Goal: Task Accomplishment & Management: Complete application form

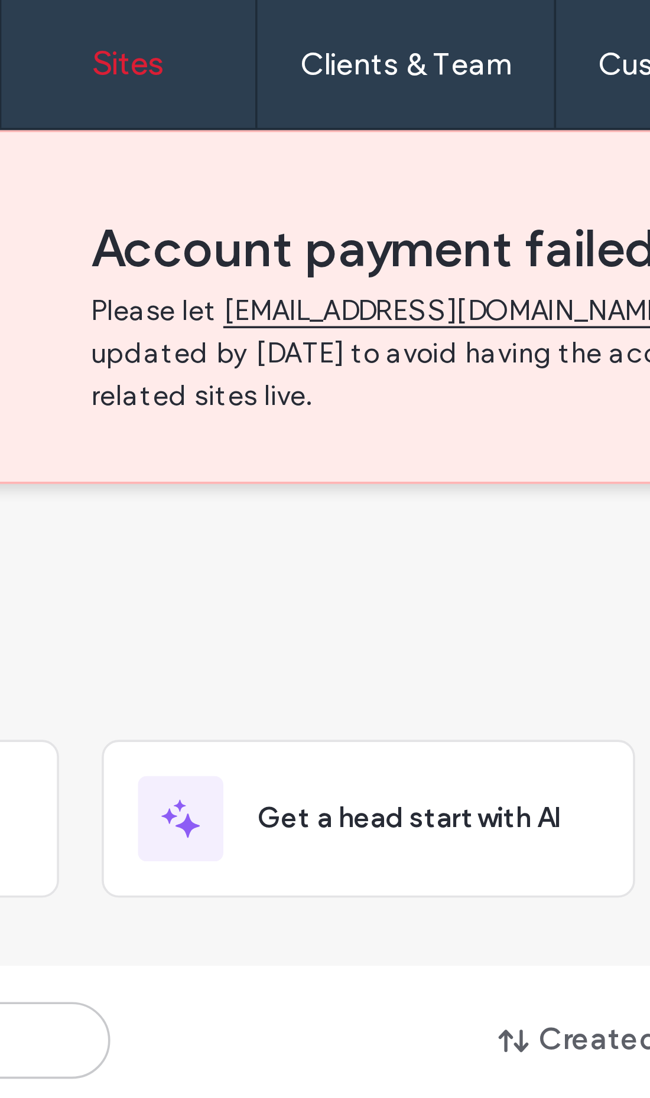
click at [223, 45] on label "Client Management" at bounding box center [257, 48] width 69 height 9
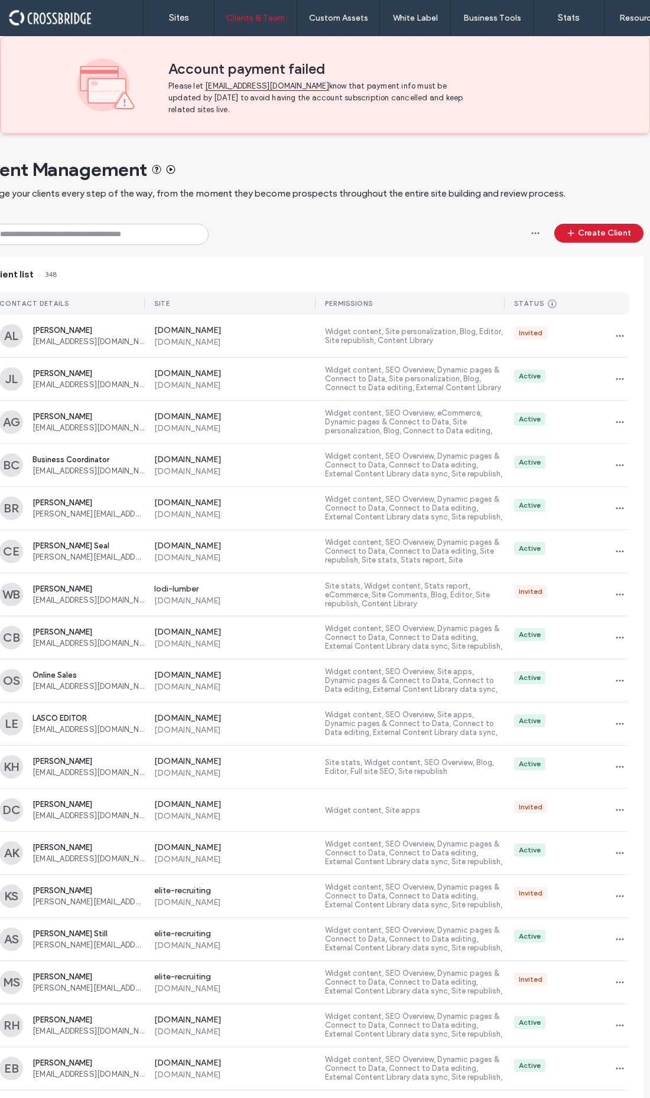
scroll to position [0, 15]
click at [279, 50] on label "Client Management" at bounding box center [257, 48] width 69 height 9
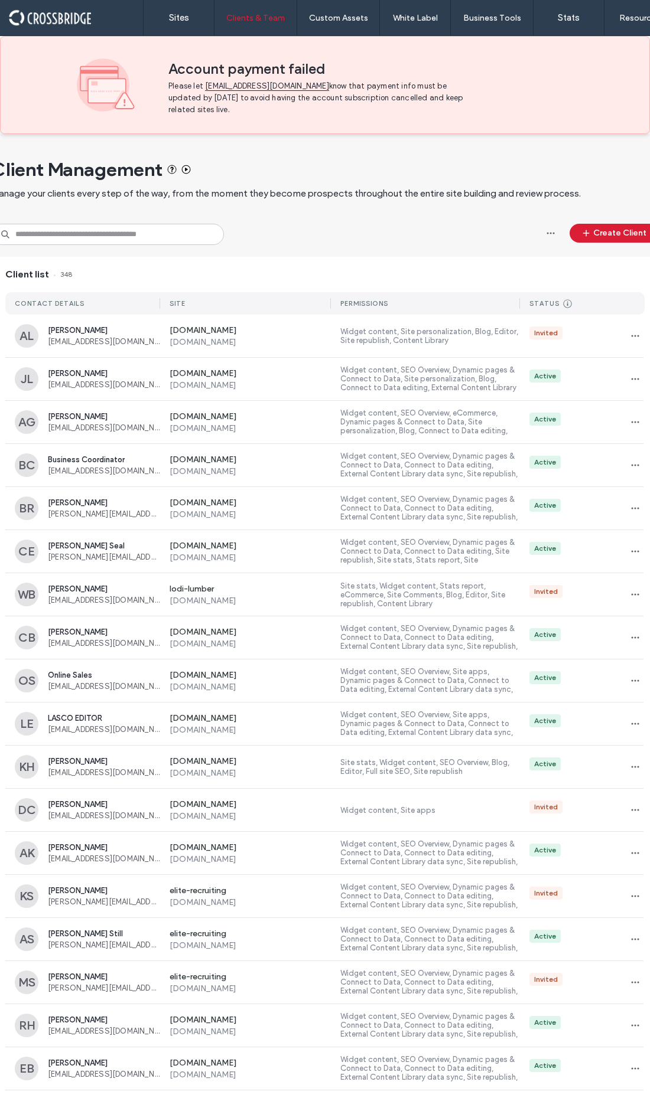
click at [599, 243] on button "Create Client" at bounding box center [613, 233] width 89 height 19
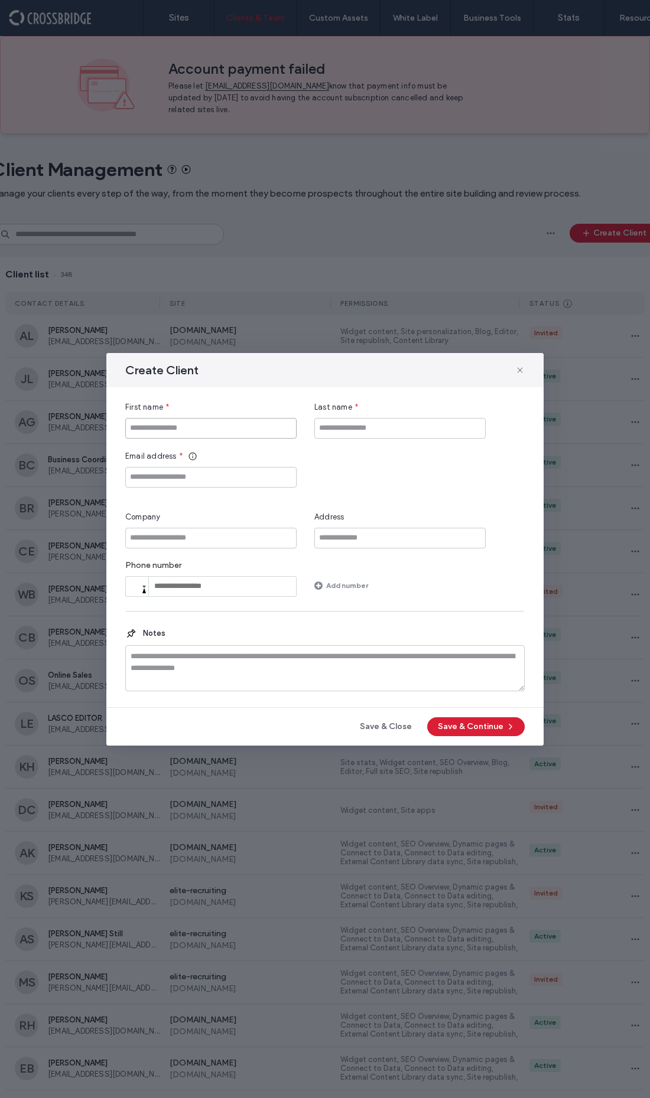
click at [214, 428] on input "First name" at bounding box center [210, 428] width 171 height 21
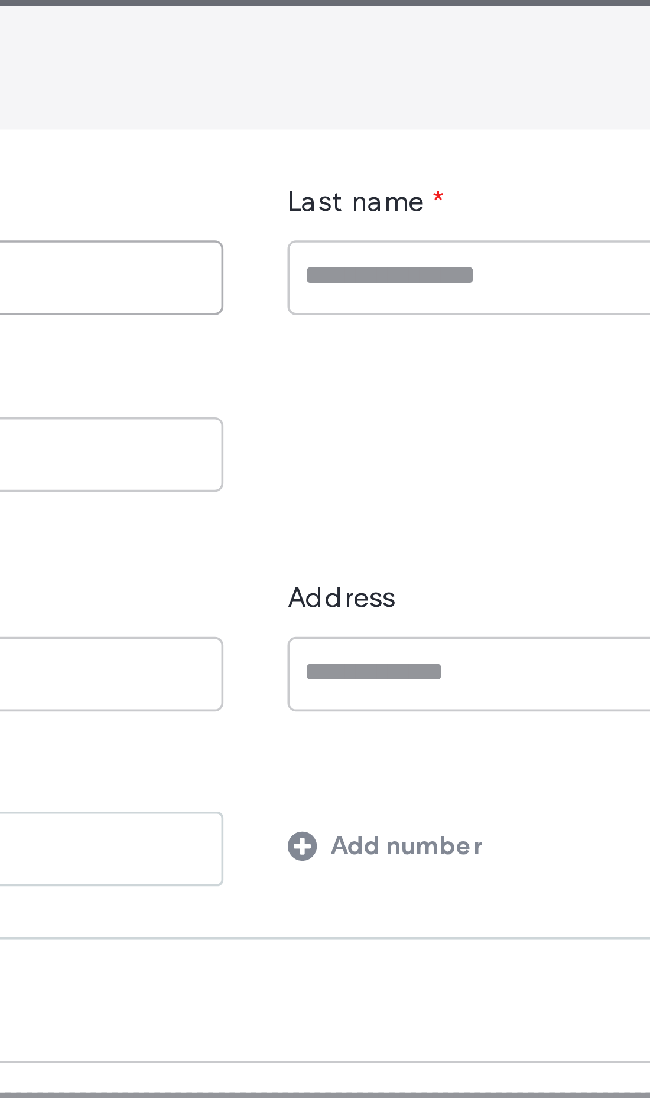
type input "**"
click at [314, 418] on input "Last name" at bounding box center [399, 428] width 171 height 21
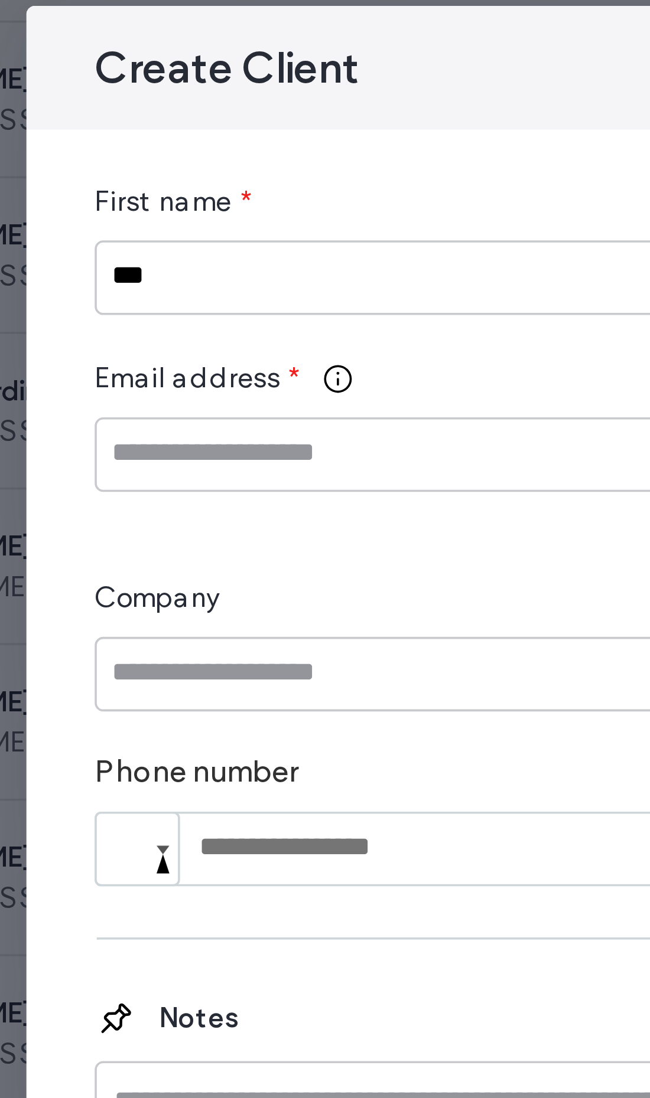
type input "****"
click at [125, 467] on input "Email address" at bounding box center [210, 477] width 171 height 21
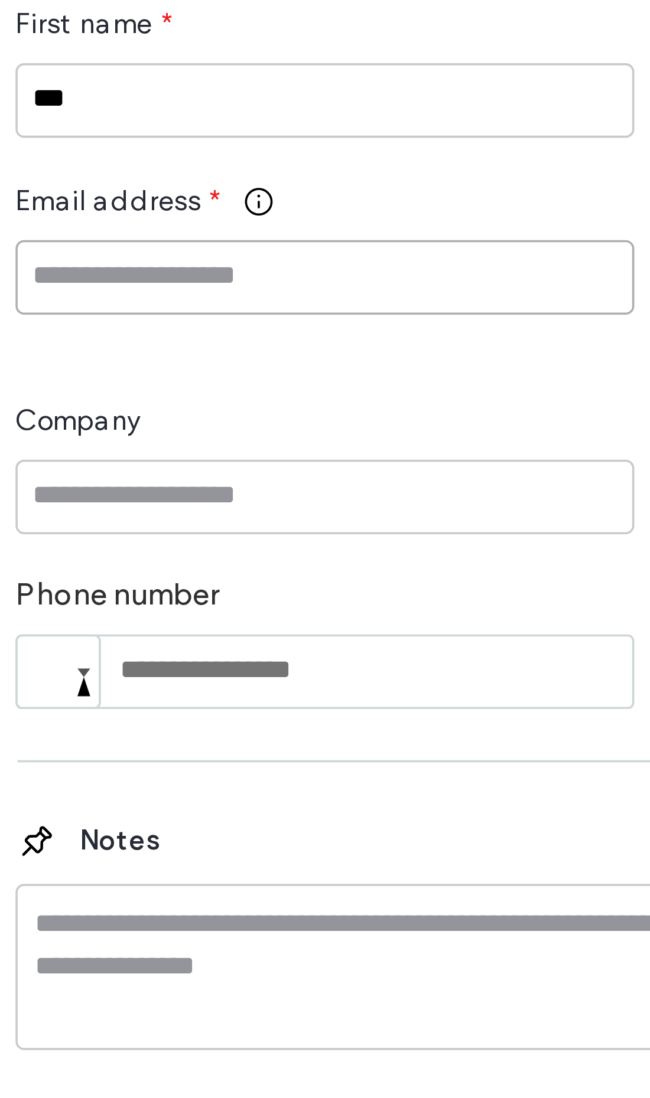
click at [125, 467] on input "Email address" at bounding box center [210, 477] width 171 height 21
paste input "**********"
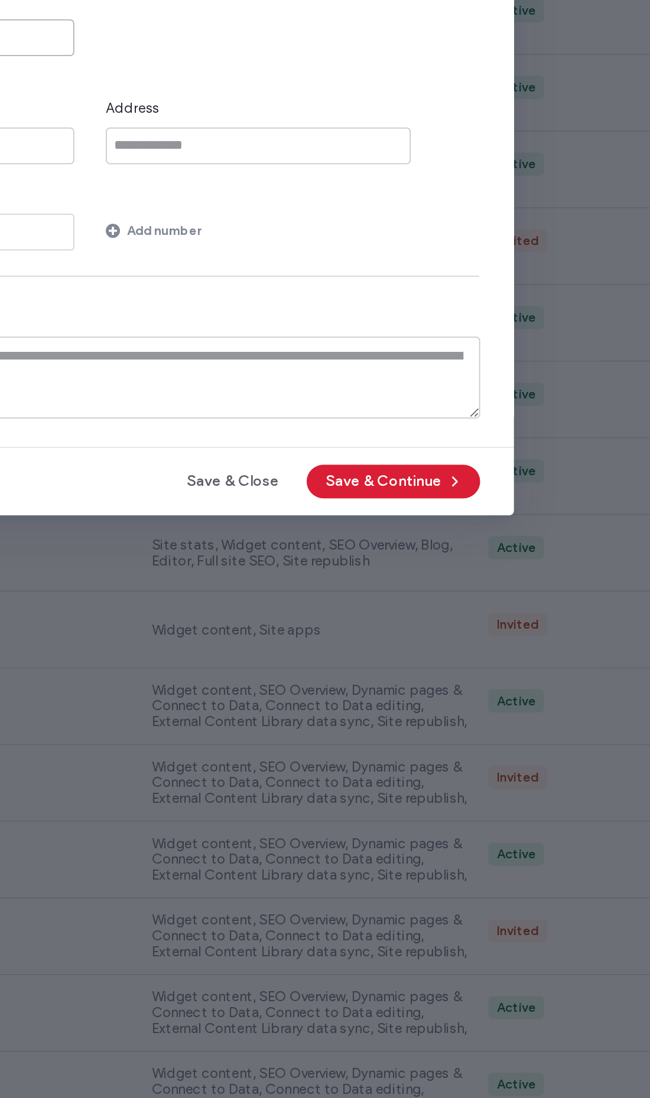
type input "**********"
click at [427, 717] on button "Save & Continue" at bounding box center [475, 726] width 97 height 19
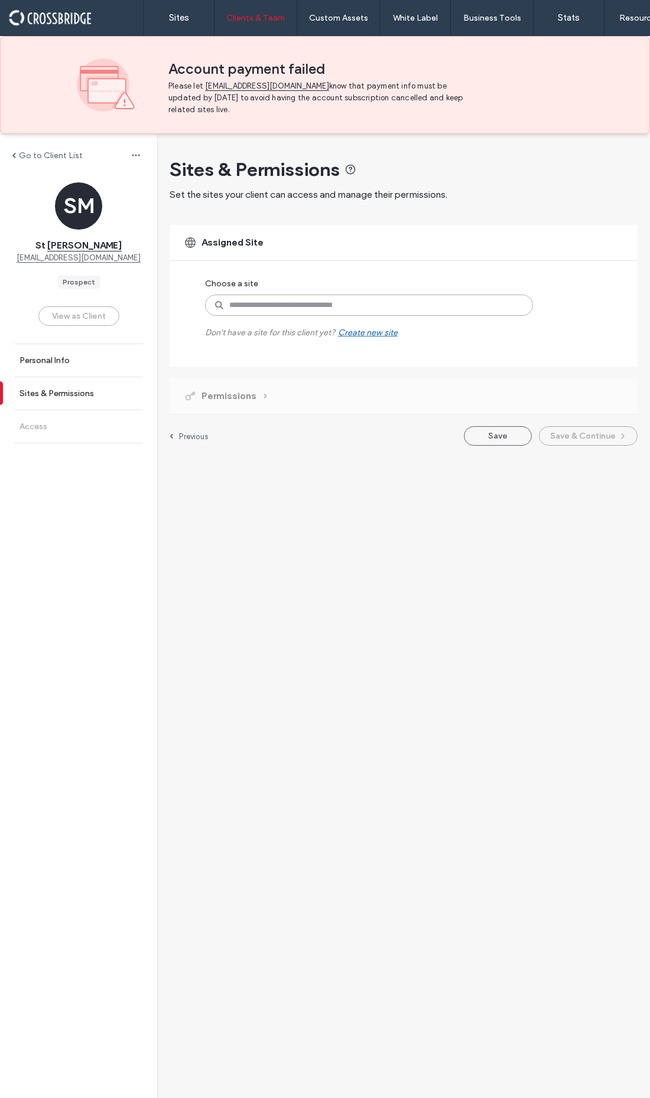
click at [345, 316] on input at bounding box center [369, 305] width 328 height 21
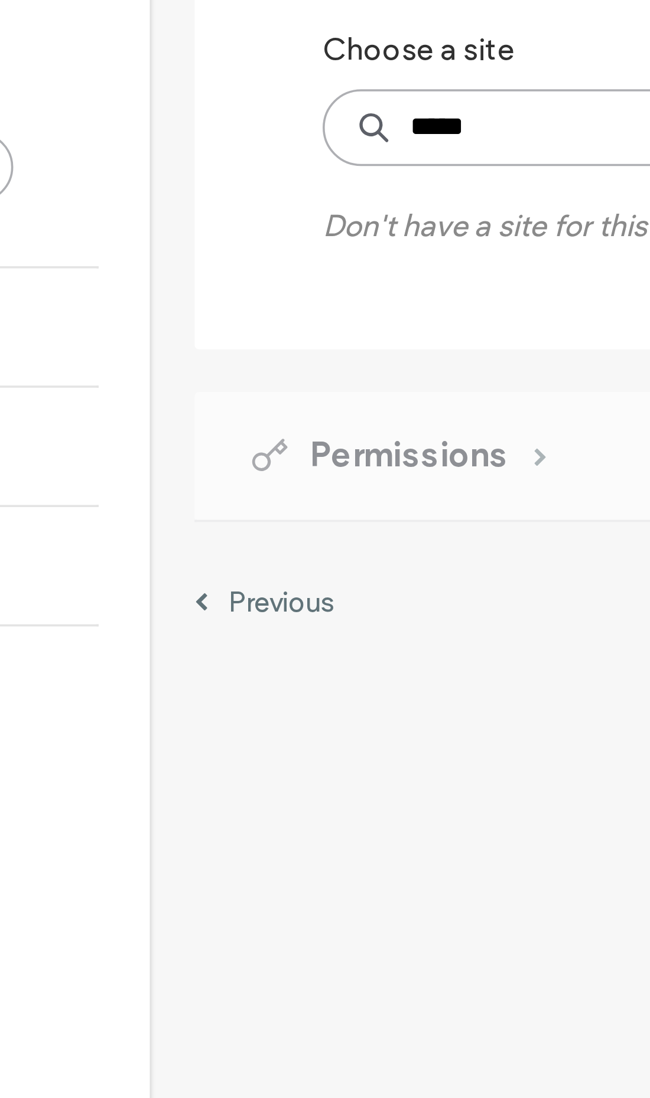
type input "******"
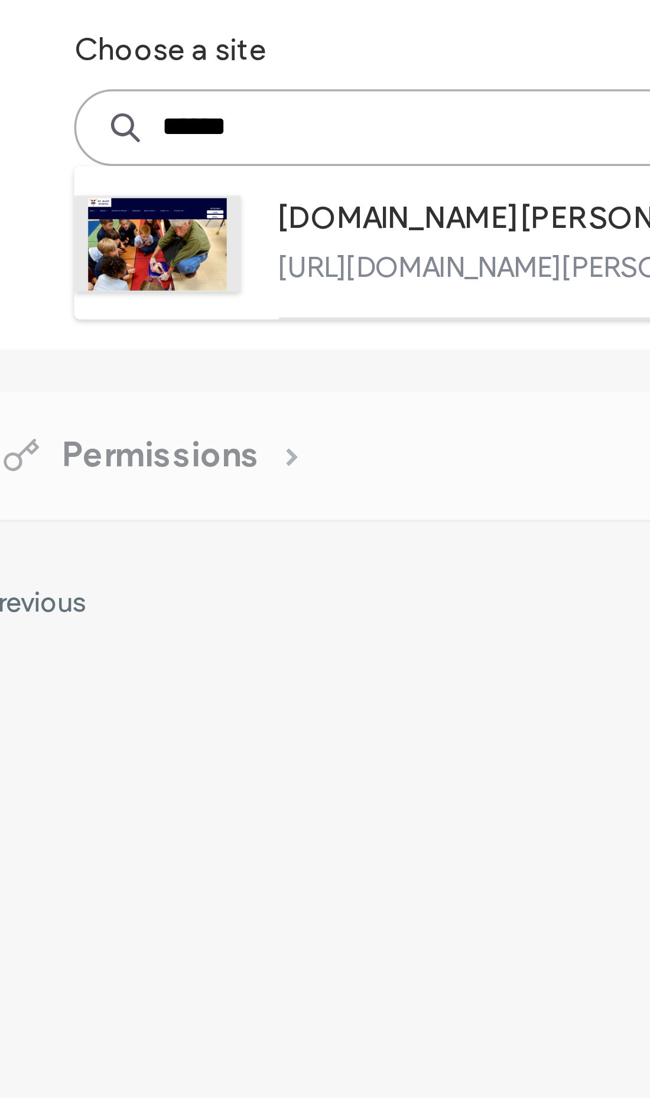
click at [261, 325] on label "[DOMAIN_NAME][PERSON_NAME]" at bounding box center [362, 332] width 202 height 14
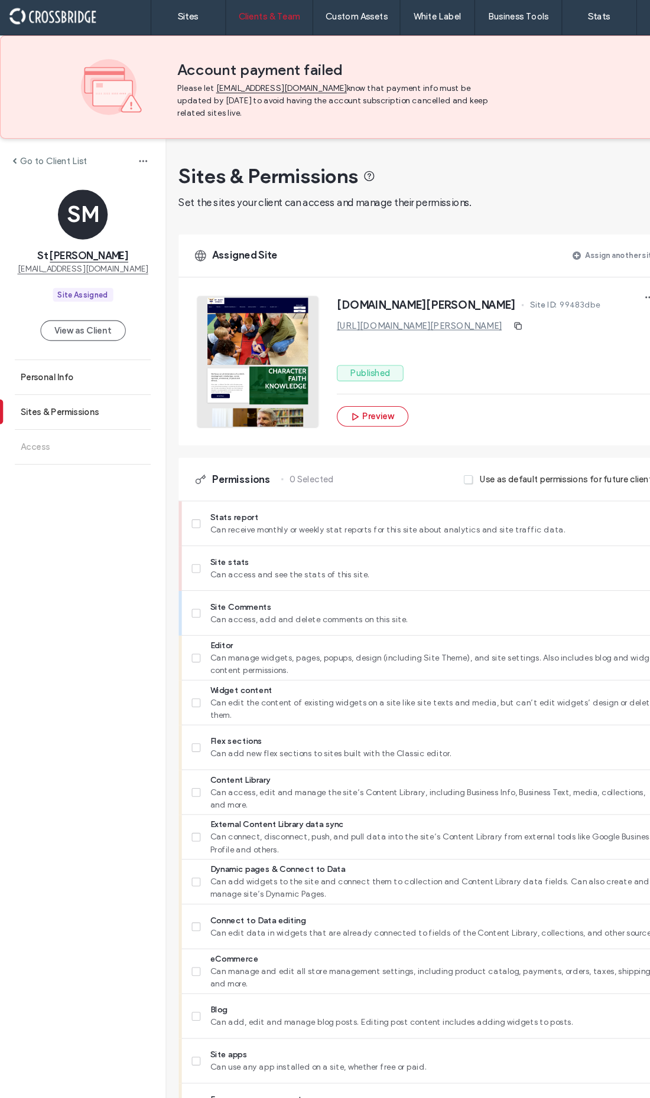
click at [201, 511] on span "Can receive monthly or weekly stat reports for this site about analytics and si…" at bounding box center [414, 506] width 428 height 12
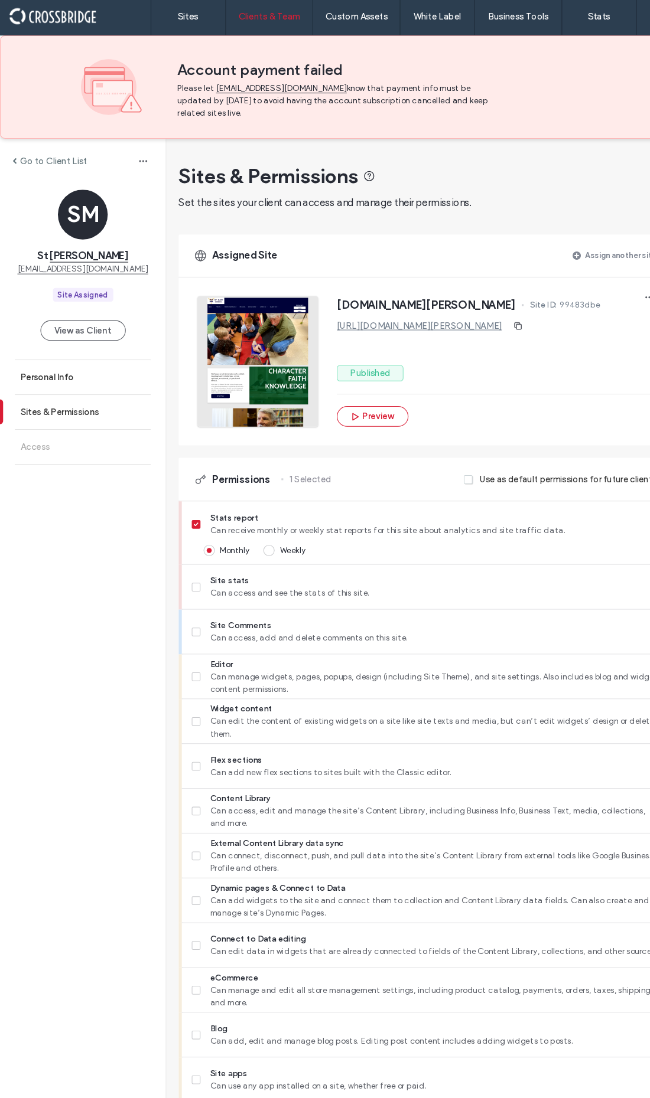
click at [195, 572] on label "Site stats Can access and see the stats of this site." at bounding box center [405, 560] width 446 height 24
click at [192, 614] on label "Site Comments Can access, add and delete comments on this site." at bounding box center [405, 602] width 446 height 24
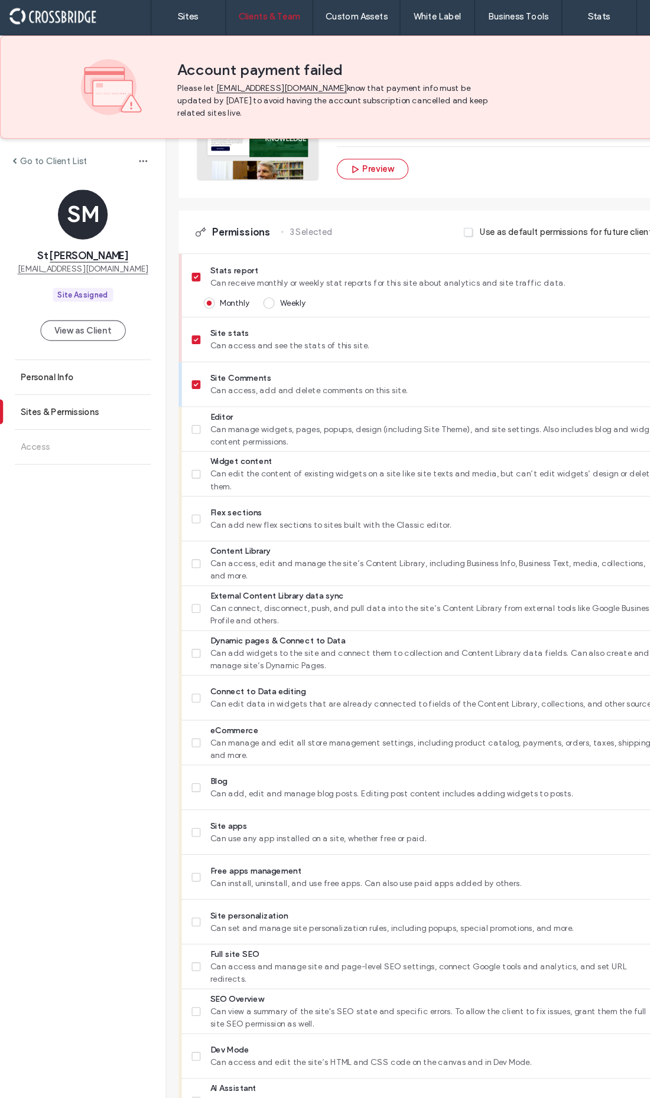
scroll to position [247, 0]
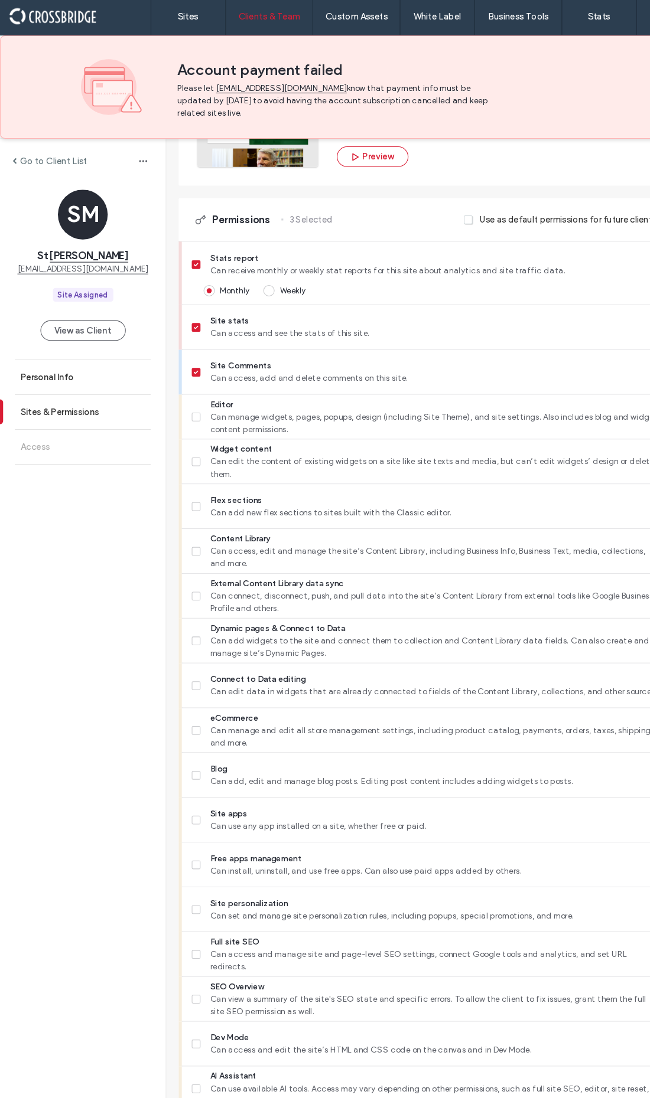
click at [195, 416] on label "Editor Can manage widgets, pages, popups, design (including Site Theme), and si…" at bounding box center [405, 397] width 446 height 35
click at [203, 543] on span "Can access, edit and manage the site’s Content Library, including Business Info…" at bounding box center [414, 532] width 428 height 24
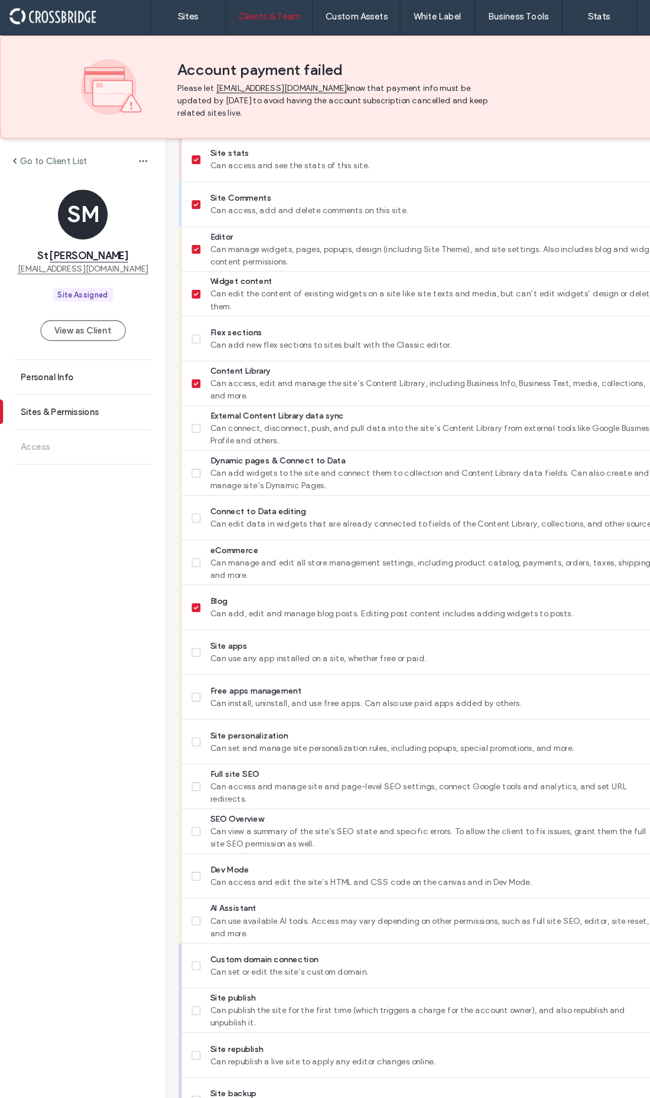
scroll to position [441, 0]
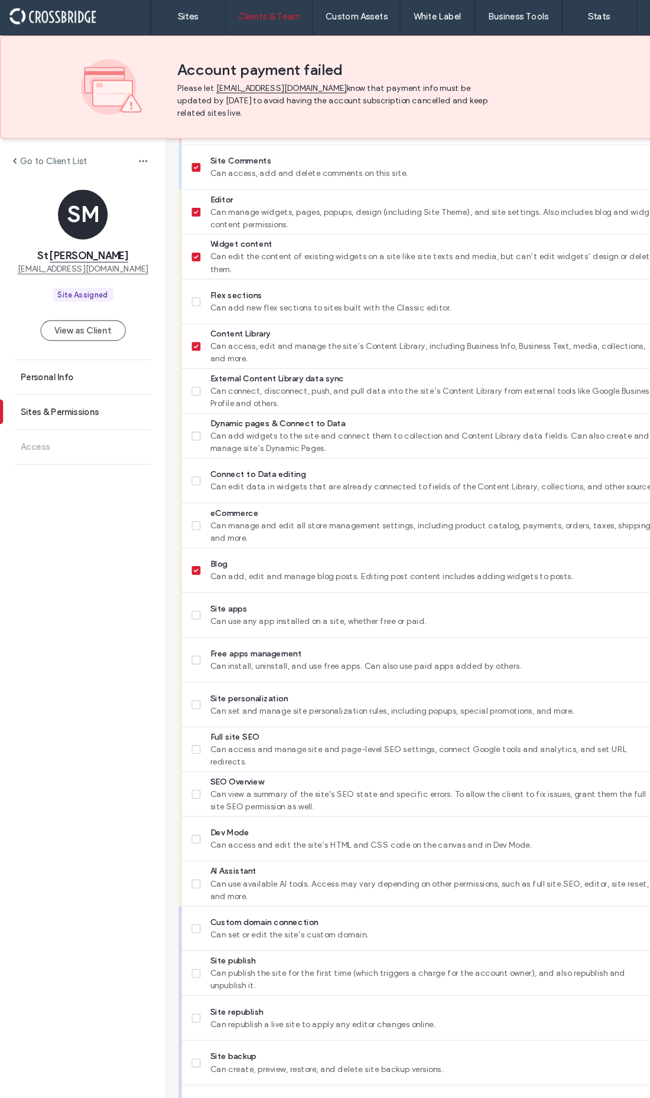
click at [204, 391] on span "Can connect, disconnect, push, and pull data into the site’s Content Library fr…" at bounding box center [414, 380] width 428 height 24
click at [195, 434] on label "Dynamic pages & Connect to Data Can add widgets to the site and connect them to…" at bounding box center [405, 416] width 446 height 35
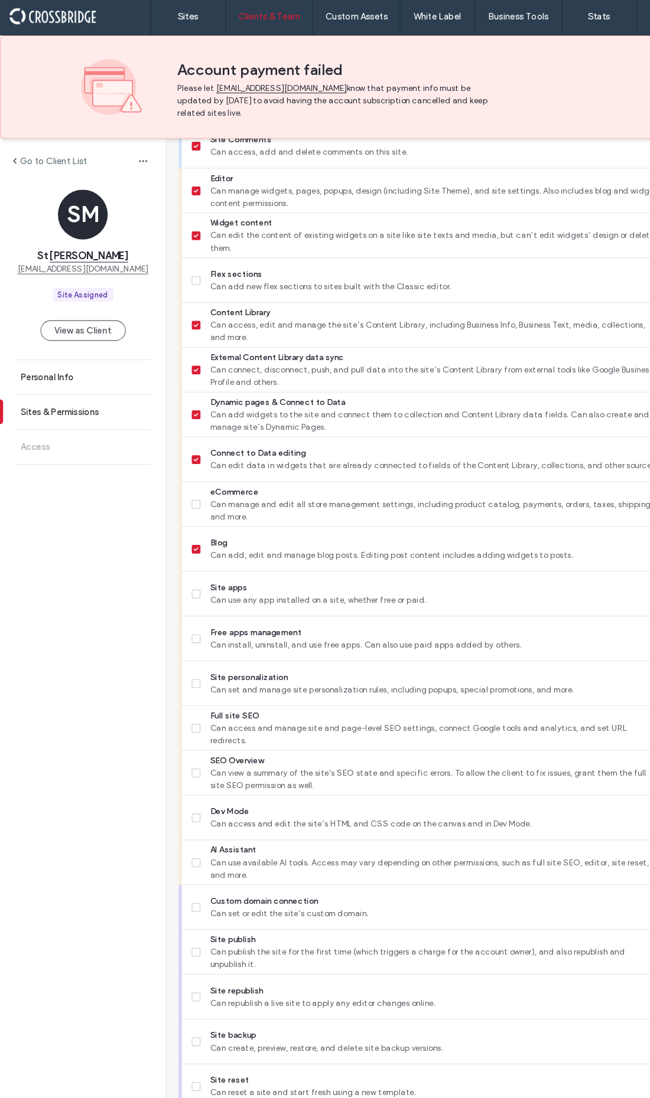
scroll to position [704, 0]
click at [204, 651] on span "Can set and manage site personalization rules, including popups, special promot…" at bounding box center [414, 657] width 428 height 12
click at [221, 688] on span "Can access and manage site and page-level SEO settings, connect Google tools an…" at bounding box center [414, 700] width 428 height 24
click at [204, 730] on span "Can view a summary of the site's SEO state and specific errors. To allow the cl…" at bounding box center [414, 742] width 428 height 24
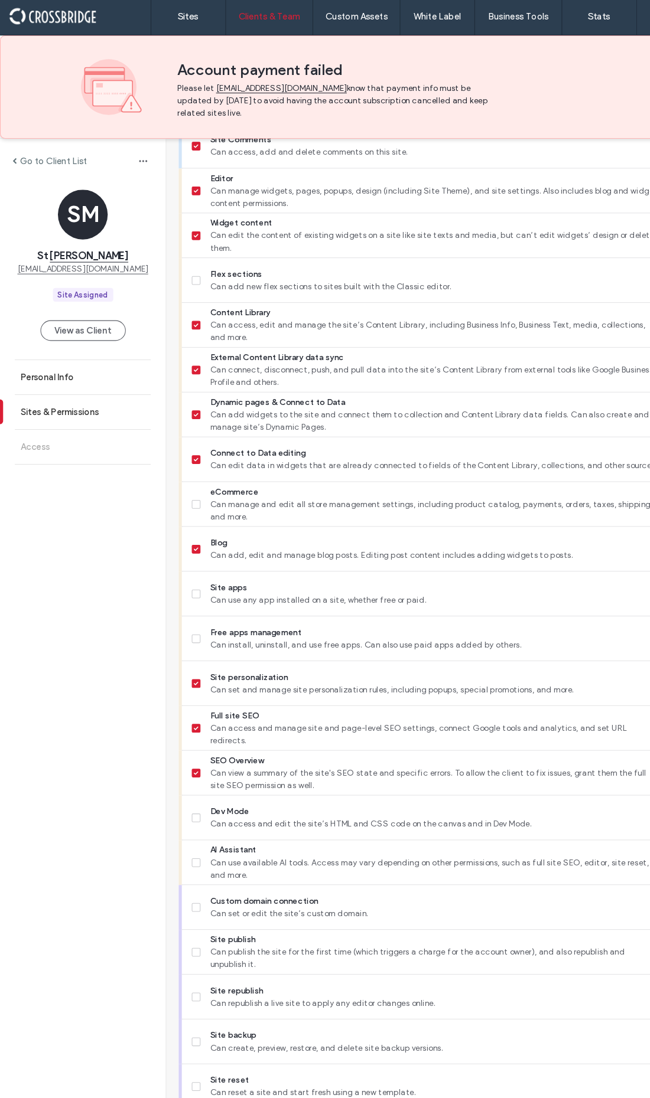
click at [267, 937] on span "Site republish" at bounding box center [414, 943] width 428 height 12
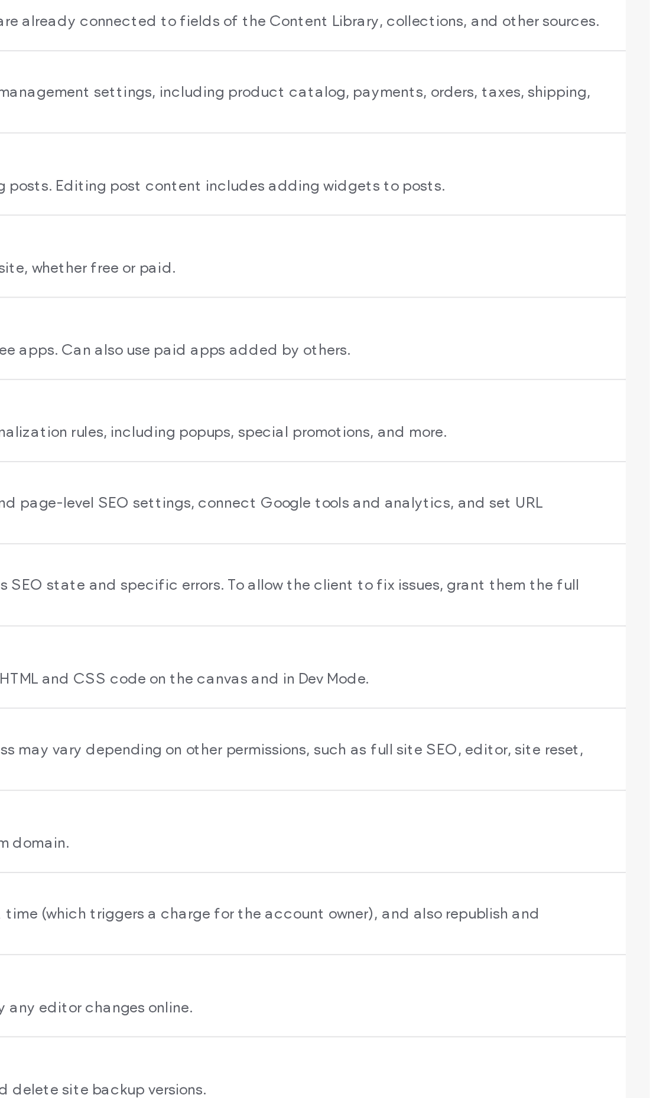
click at [539, 1067] on button "Save & Continue" at bounding box center [588, 1076] width 99 height 19
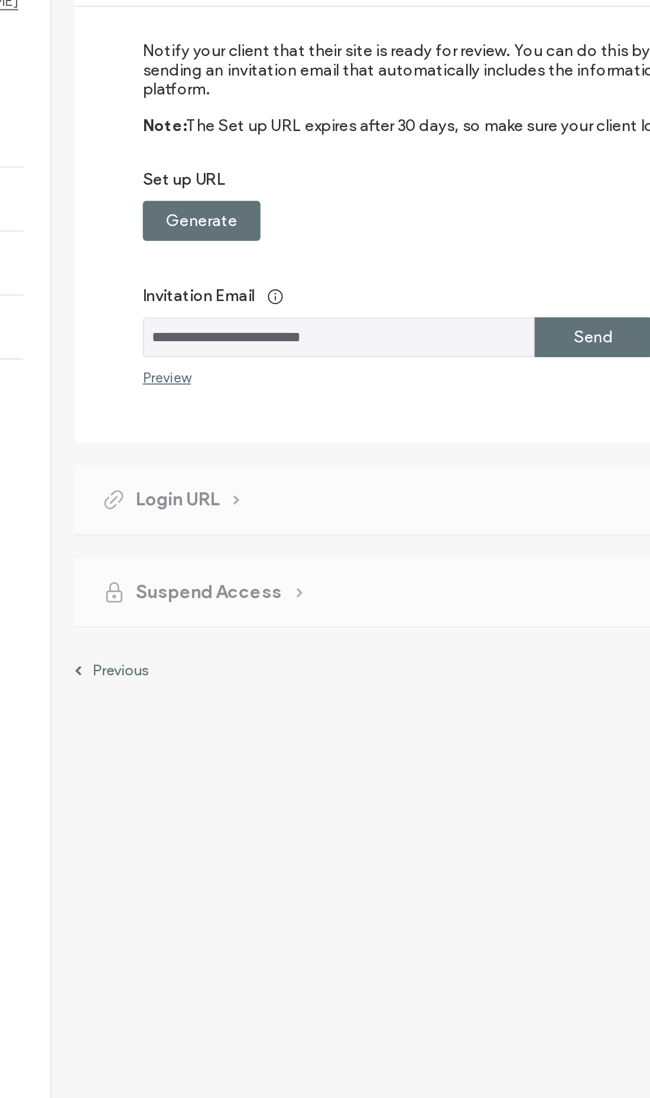
click at [217, 361] on label "Generate" at bounding box center [235, 372] width 37 height 22
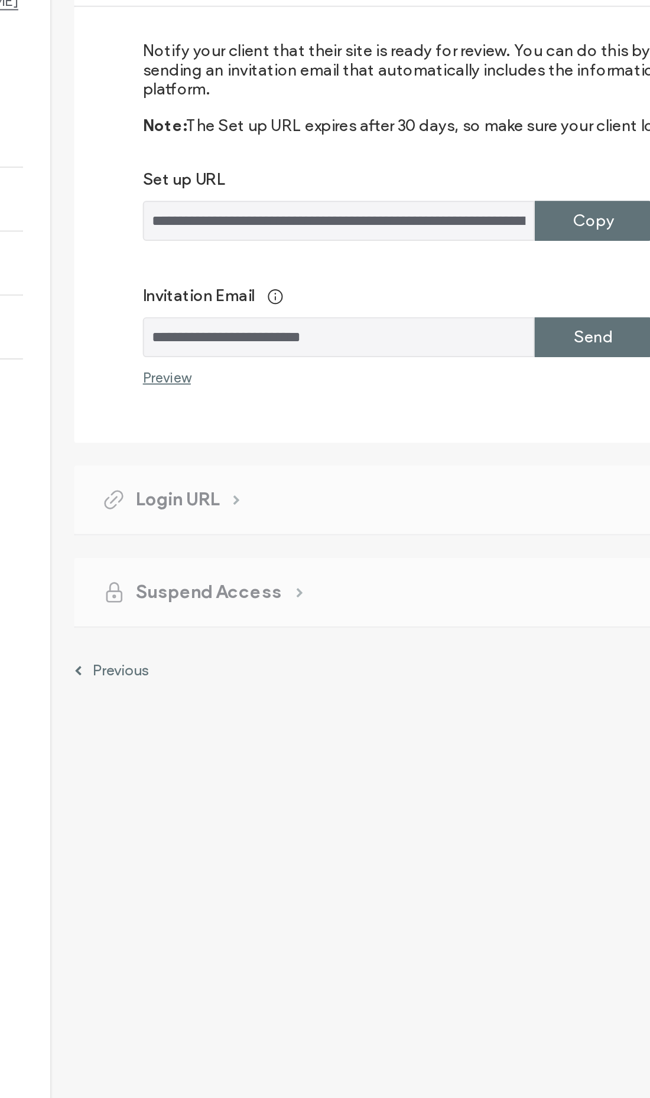
click at [428, 421] on label "Send" at bounding box center [438, 432] width 20 height 22
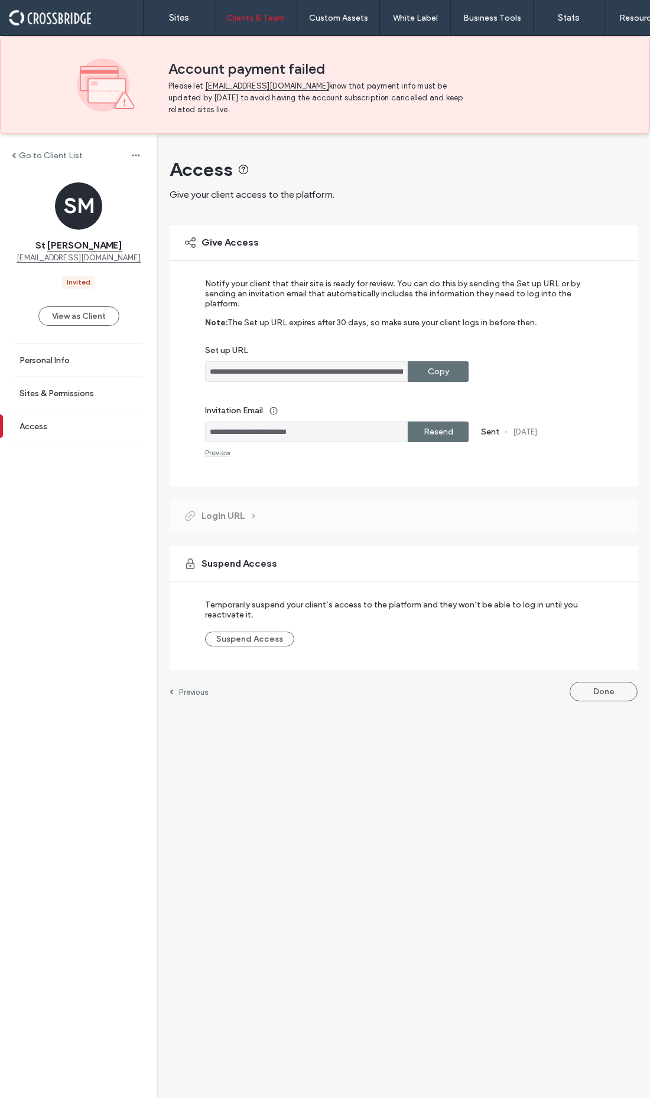
click at [620, 702] on button "Done" at bounding box center [603, 691] width 68 height 19
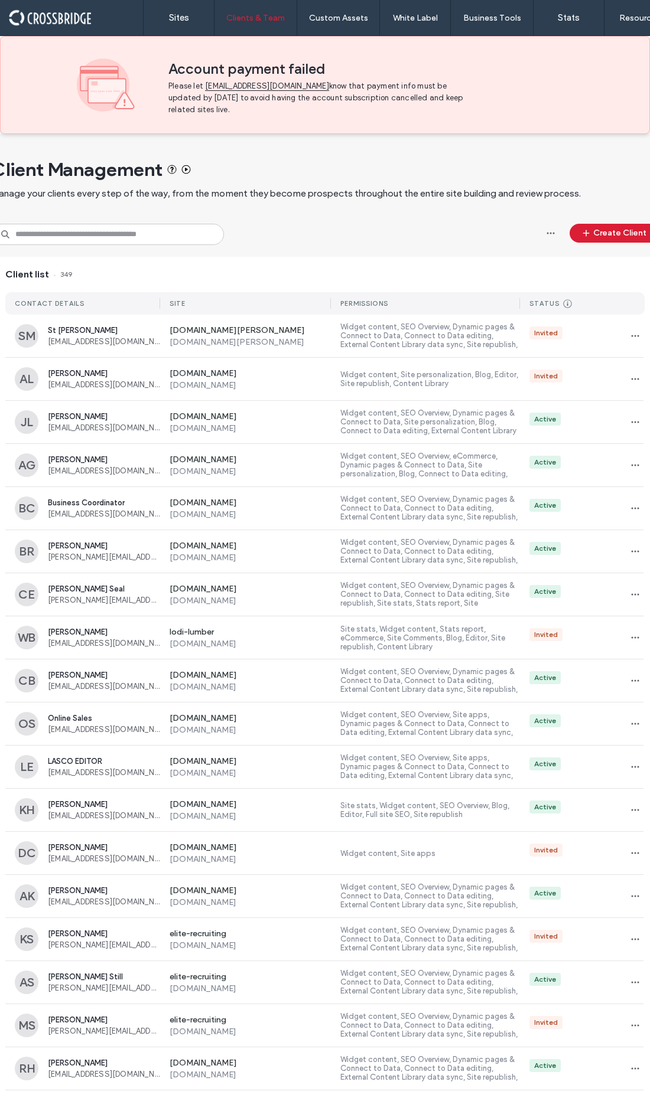
click at [625, 243] on button "Create Client" at bounding box center [613, 233] width 89 height 19
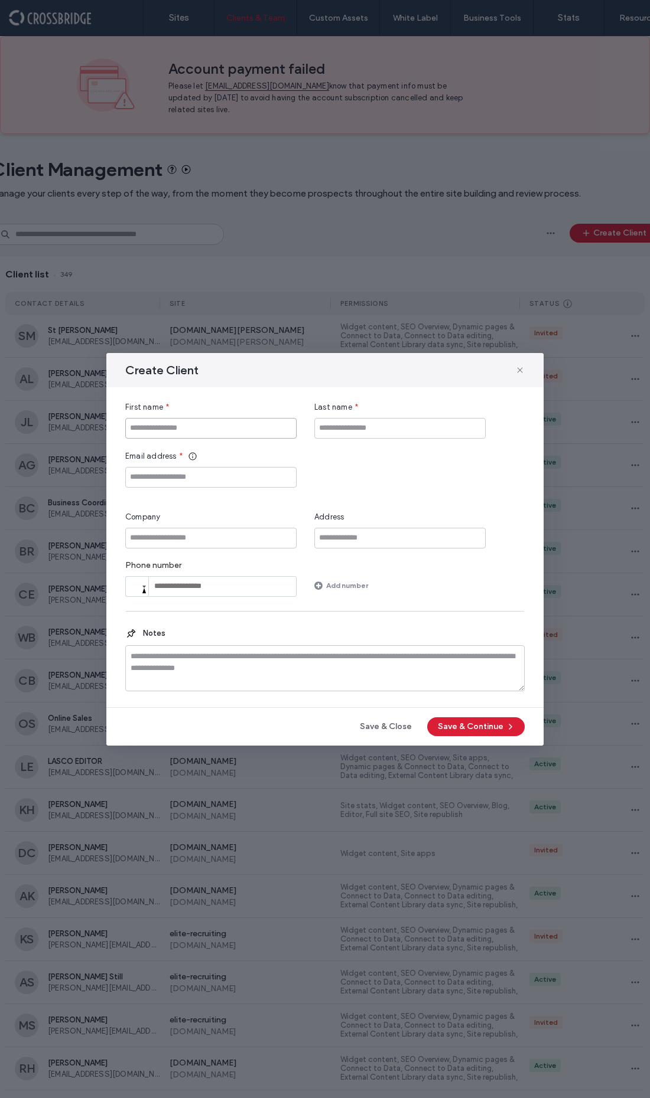
click at [208, 435] on input "First name" at bounding box center [210, 428] width 171 height 21
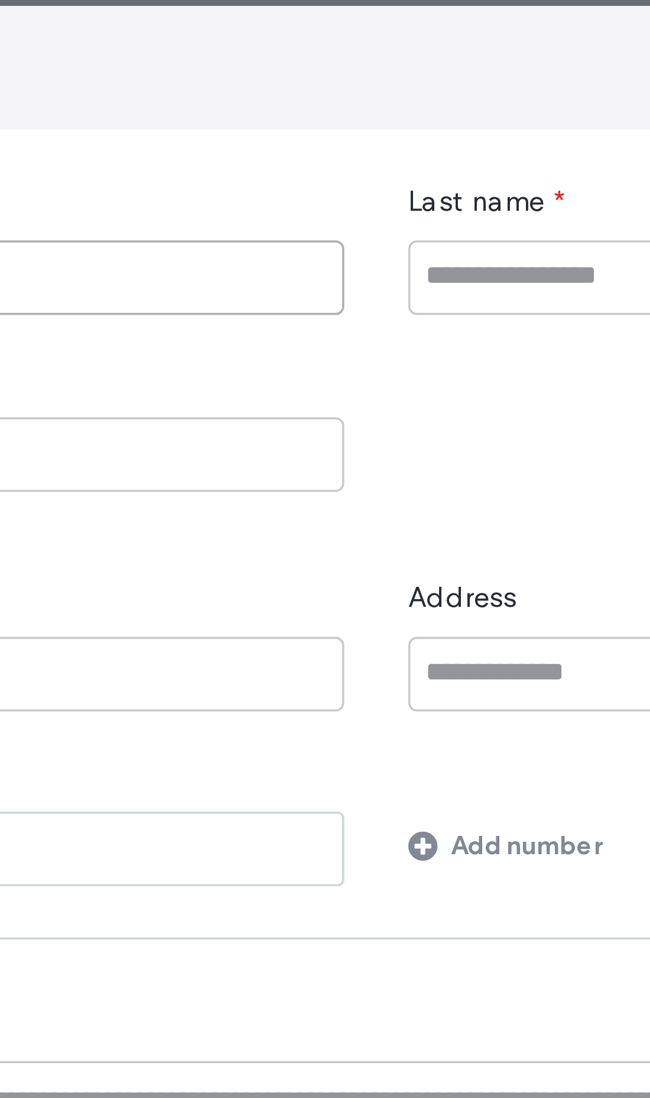
type input "**"
click at [314, 418] on input "Last name" at bounding box center [399, 428] width 171 height 21
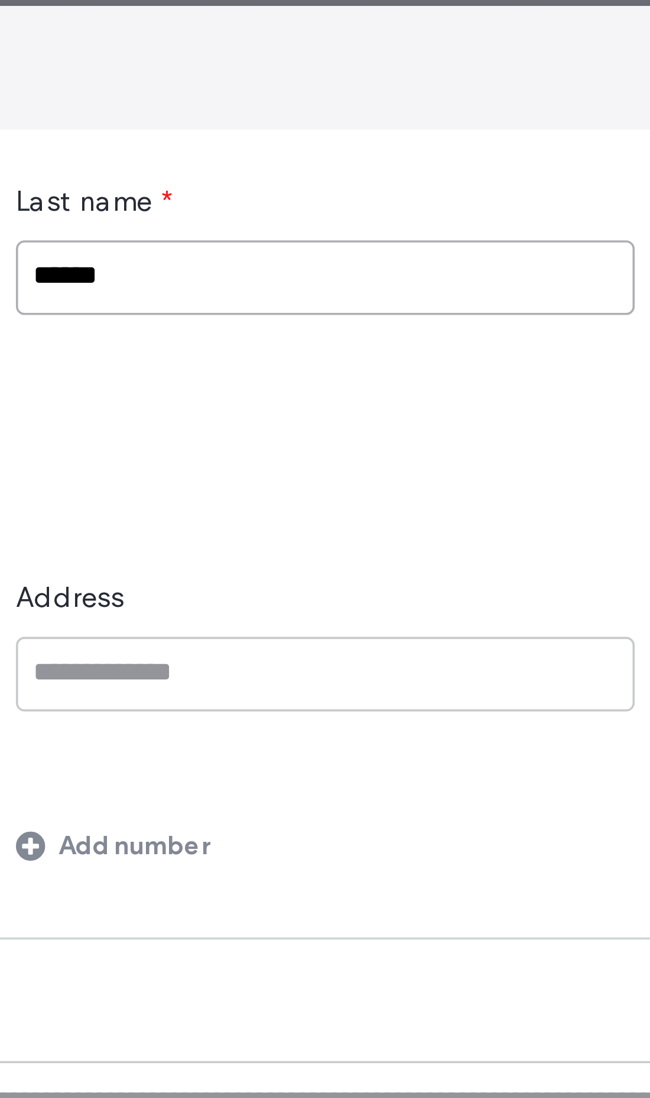
type input "******"
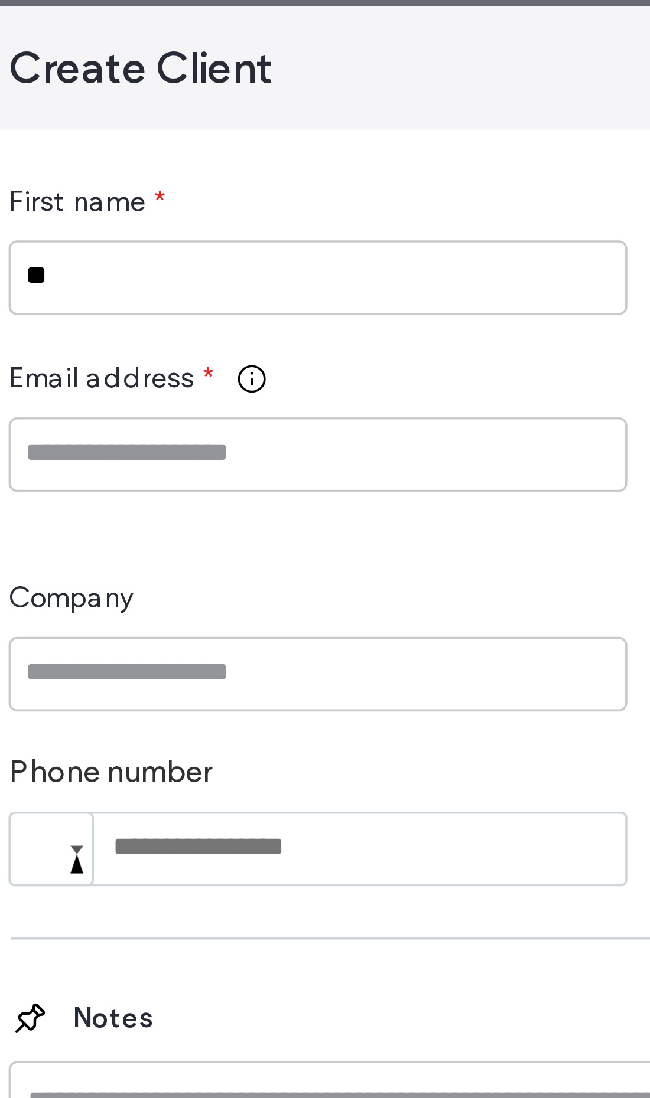
click at [125, 467] on input "Email address" at bounding box center [210, 477] width 171 height 21
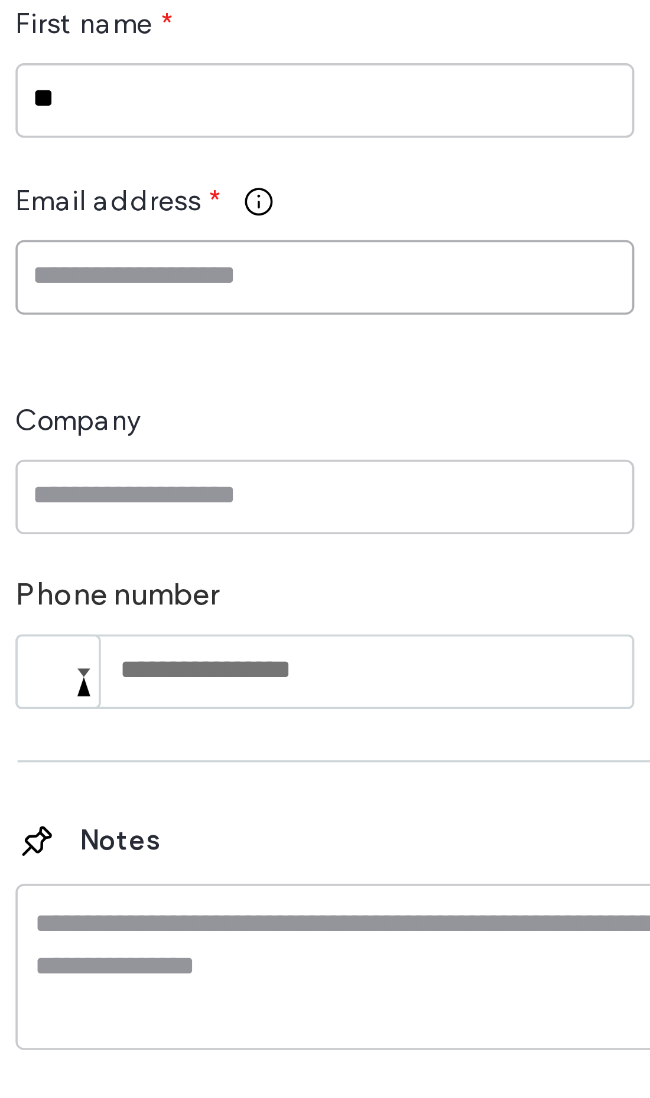
click at [125, 467] on input "Email address" at bounding box center [210, 477] width 171 height 21
paste input "**********"
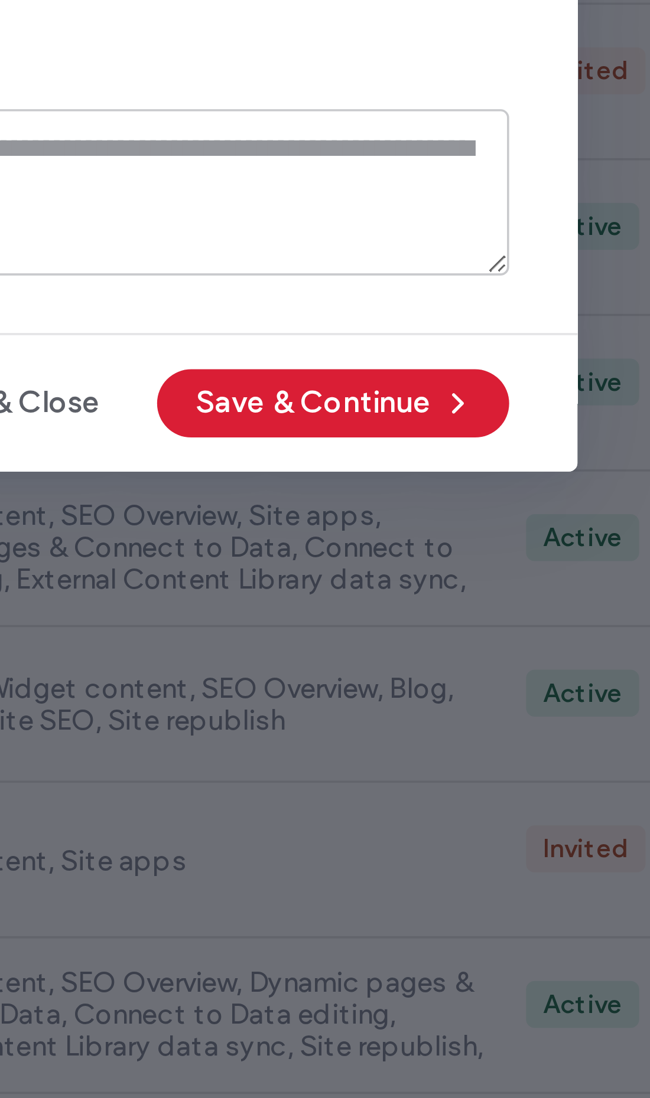
type input "**********"
click at [427, 717] on button "Save & Continue" at bounding box center [475, 726] width 97 height 19
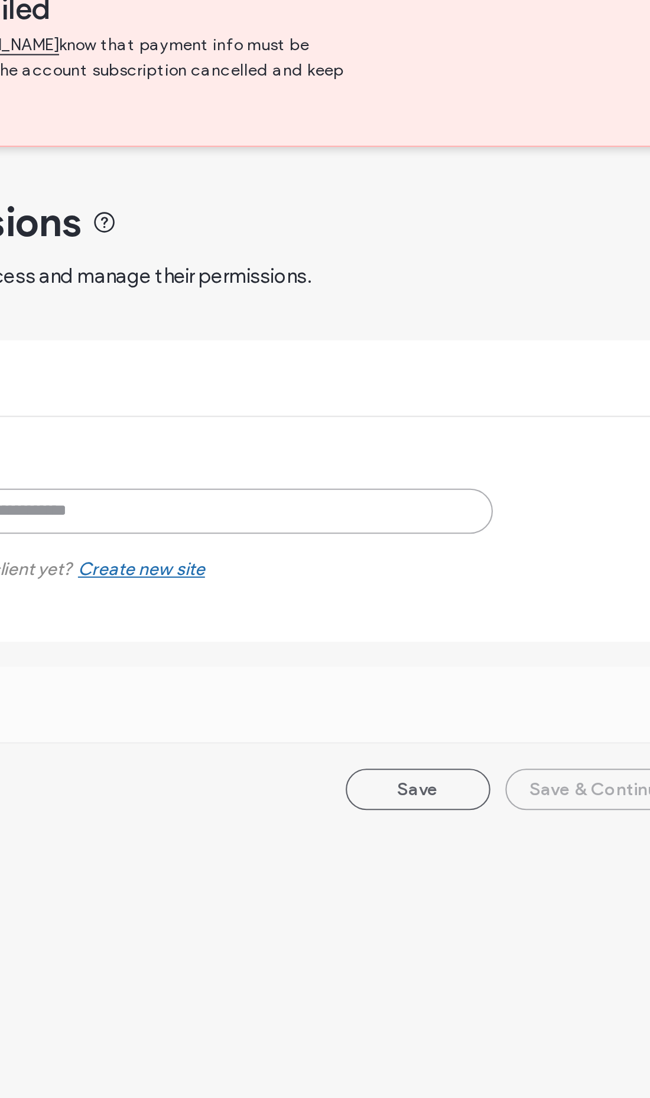
click at [205, 295] on input at bounding box center [369, 305] width 328 height 21
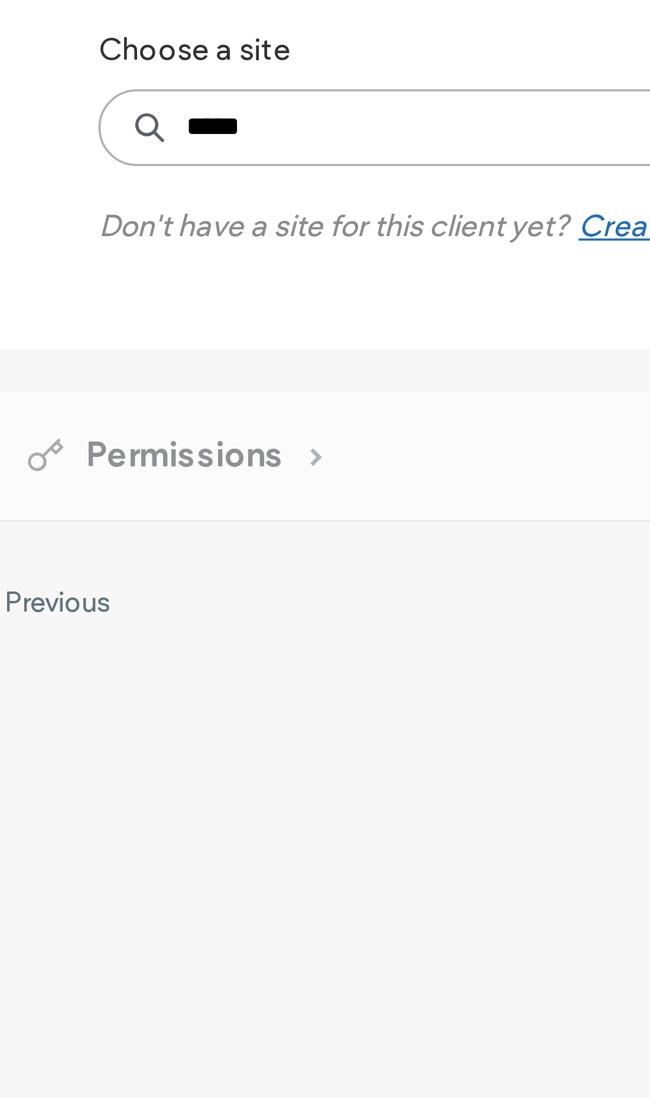
type input "******"
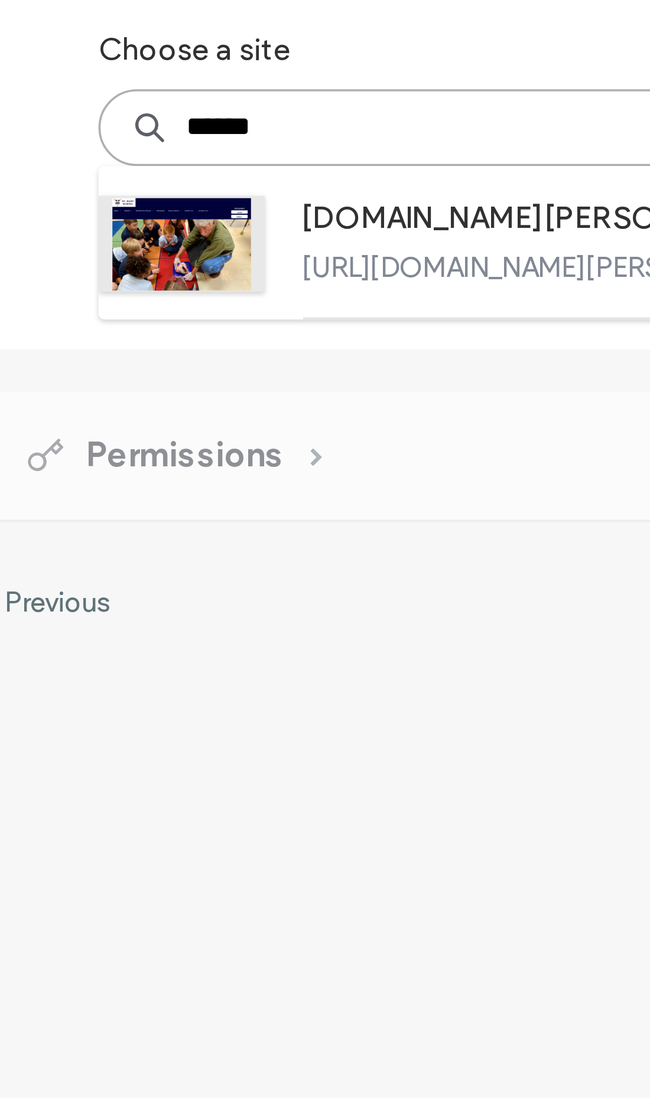
click at [261, 340] on label "[URL][DOMAIN_NAME][PERSON_NAME]" at bounding box center [392, 344] width 262 height 9
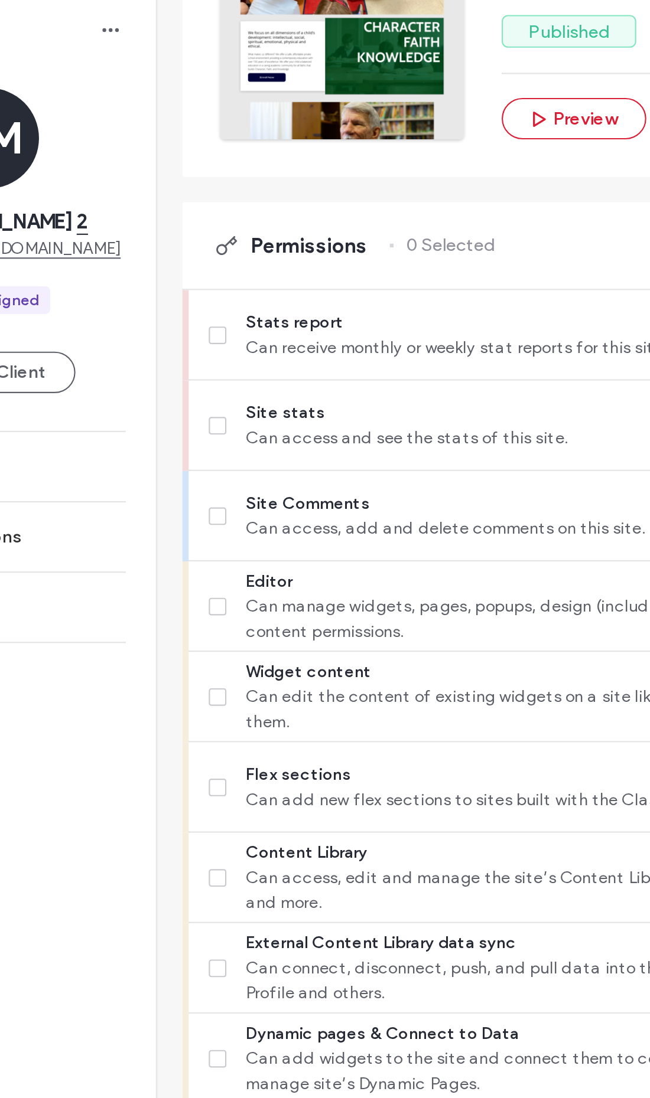
scroll to position [214, 0]
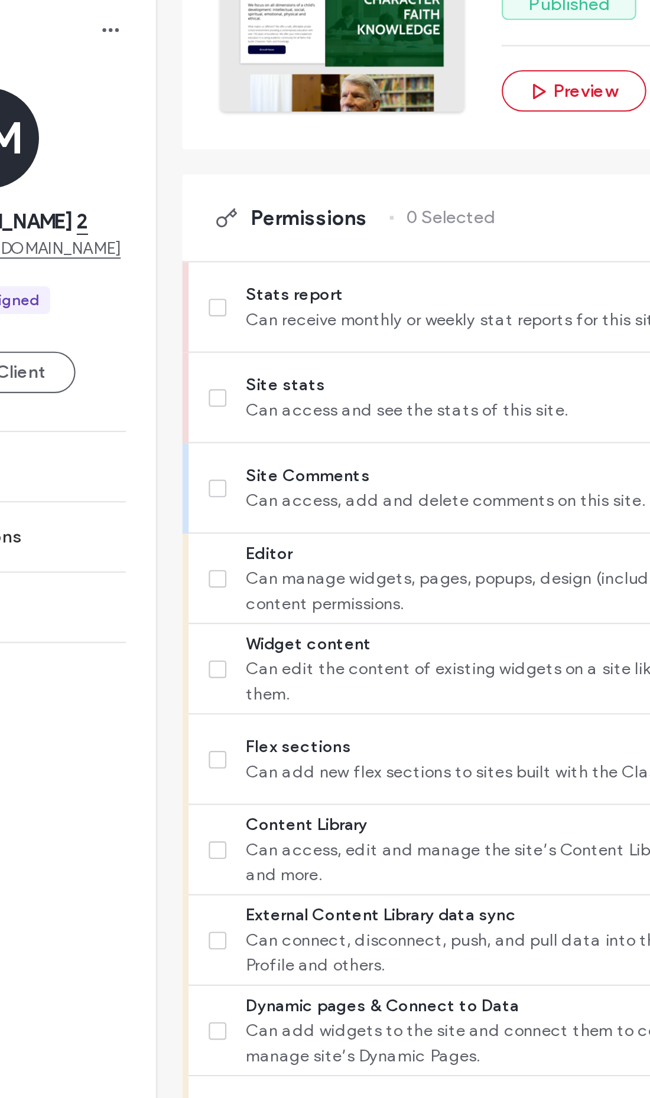
click at [200, 286] on span "Can receive monthly or weekly stat reports for this site about analytics and si…" at bounding box center [414, 292] width 428 height 12
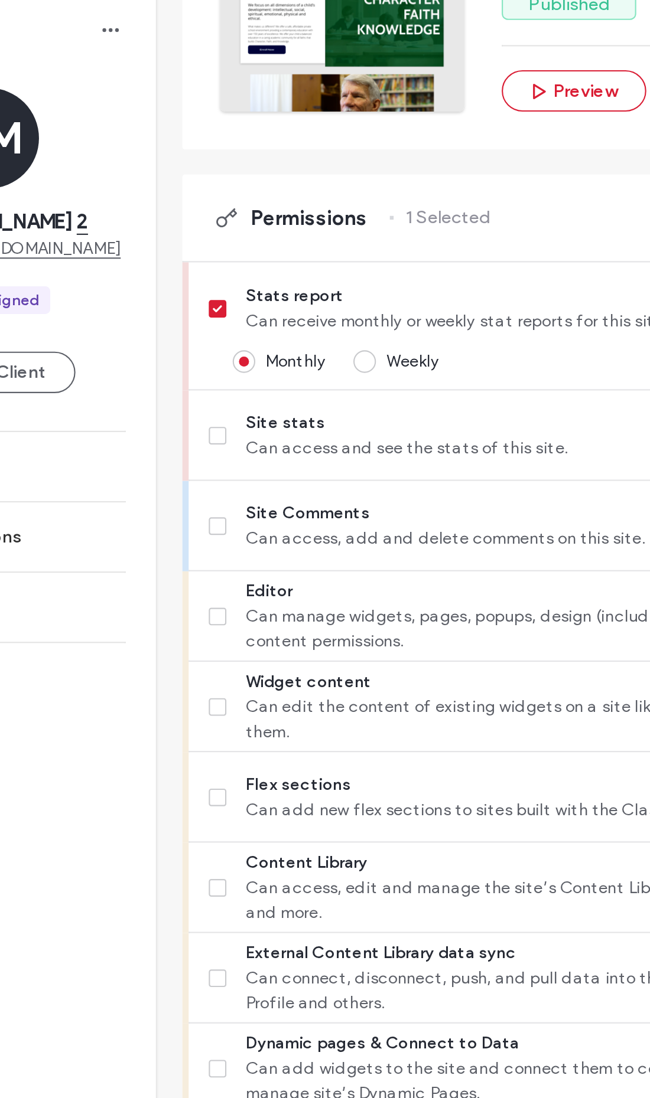
click at [200, 334] on span "Site stats" at bounding box center [414, 340] width 428 height 12
click at [200, 389] on span "Can access, add and delete comments on this site." at bounding box center [414, 395] width 428 height 12
click at [200, 425] on span "Can manage widgets, pages, popups, design (including Site Theme), and site sett…" at bounding box center [414, 437] width 428 height 24
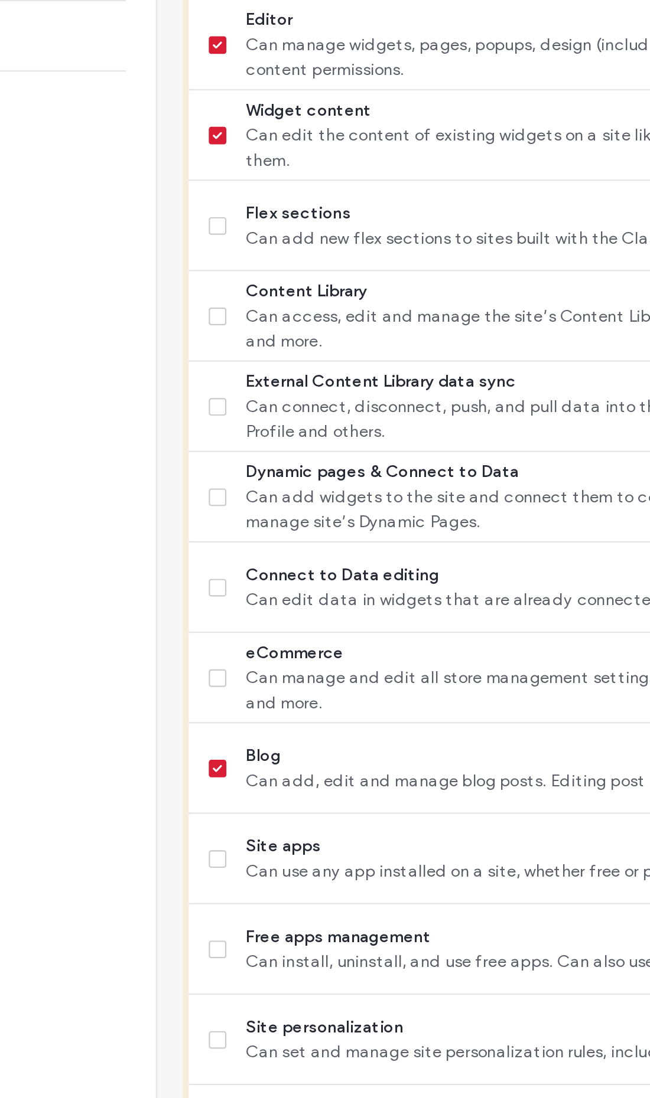
click at [203, 553] on span "Can access, edit and manage the site’s Content Library, including Business Info…" at bounding box center [414, 565] width 428 height 24
click at [211, 595] on span "Can connect, disconnect, push, and pull data into the site’s Content Library fr…" at bounding box center [414, 607] width 428 height 24
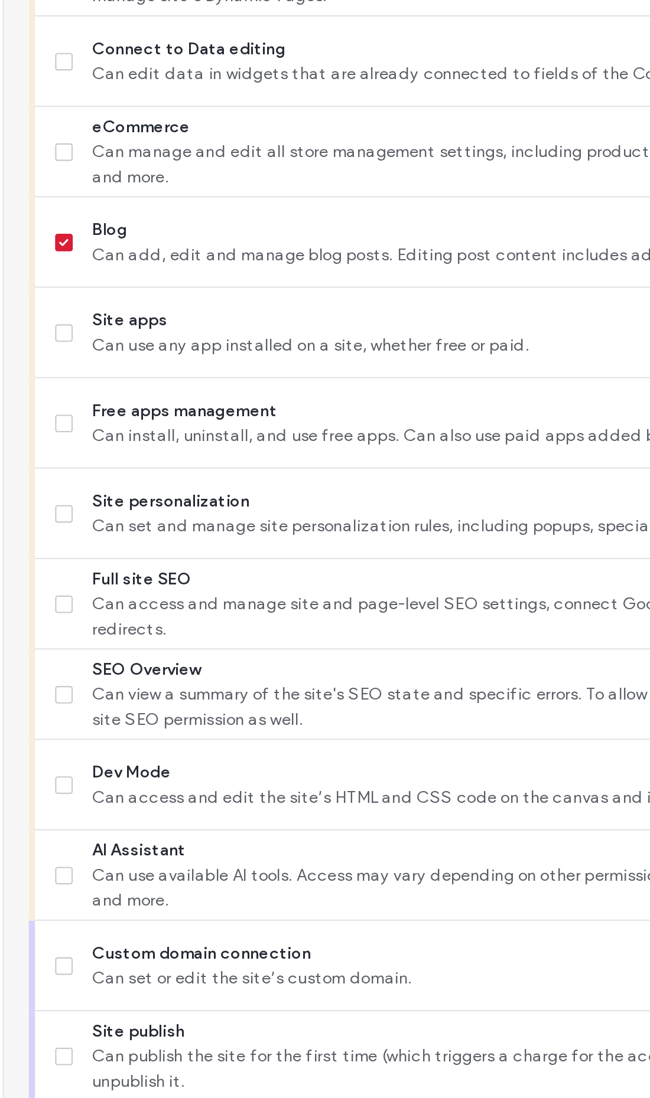
scroll to position [534, 0]
click at [182, 435] on span at bounding box center [186, 439] width 8 height 8
click at [200, 640] on span "Site personalization" at bounding box center [414, 646] width 428 height 12
click at [200, 688] on span "Can access and manage site and page-level SEO settings, connect Google tools an…" at bounding box center [414, 700] width 428 height 24
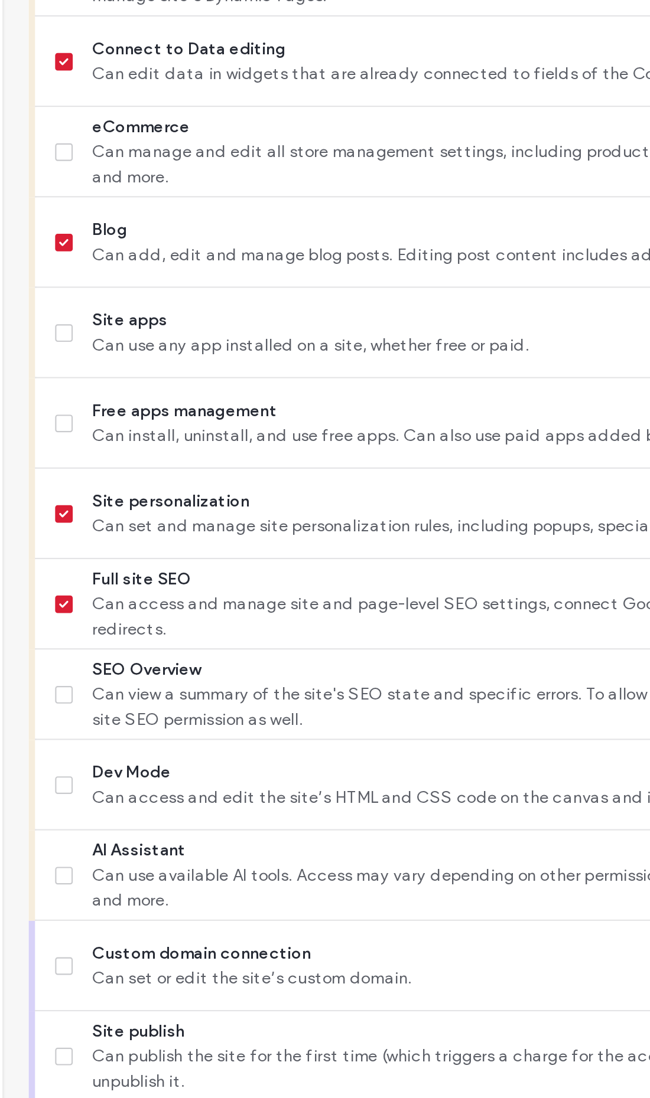
click at [200, 730] on span "Can view a summary of the site's SEO state and specific errors. To allow the cl…" at bounding box center [414, 742] width 428 height 24
click at [200, 949] on span "Can republish a live site to apply any editor changes online." at bounding box center [414, 955] width 428 height 12
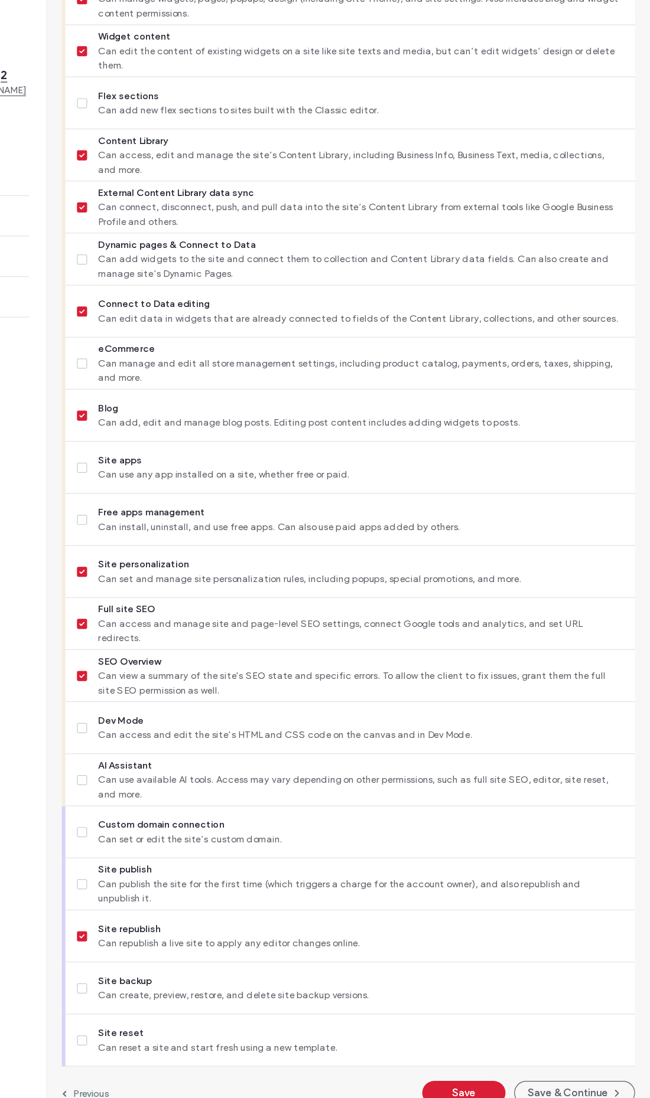
click at [539, 1067] on button "Save & Continue" at bounding box center [588, 1076] width 99 height 19
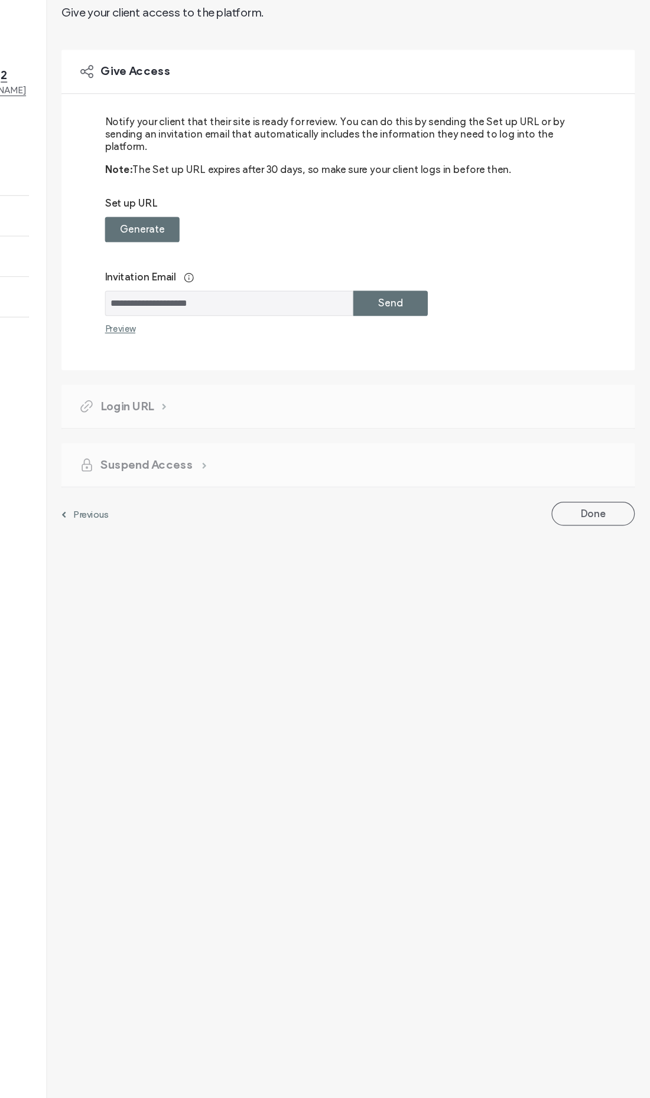
click at [205, 345] on label "Set up URL" at bounding box center [395, 353] width 381 height 16
click at [217, 361] on label "Generate" at bounding box center [235, 372] width 37 height 22
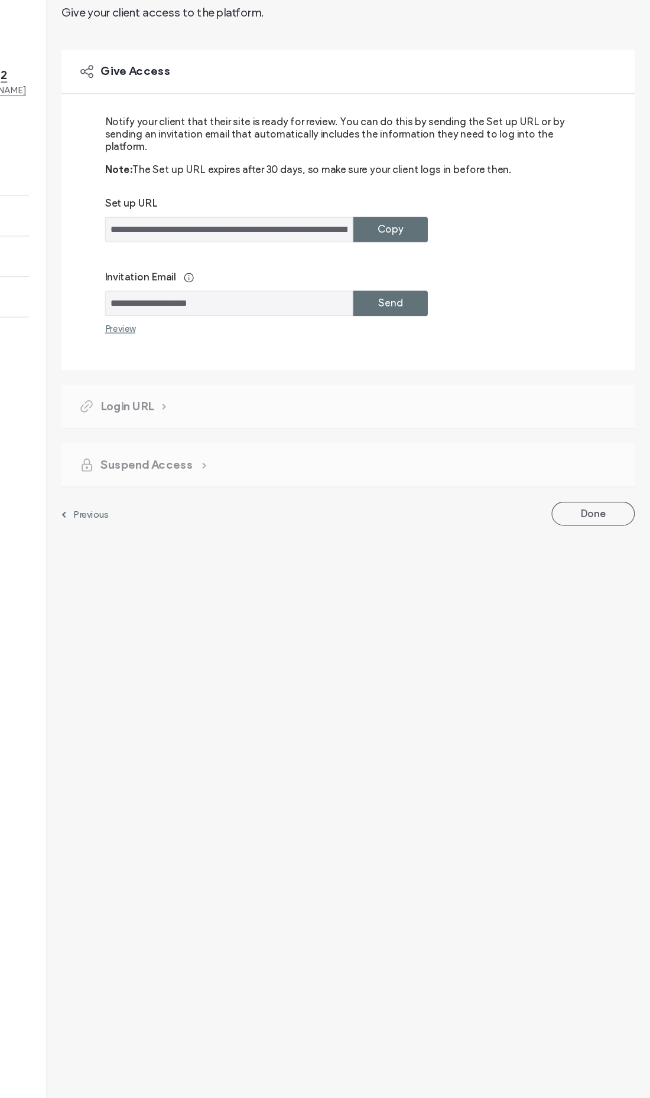
click at [428, 421] on label "Send" at bounding box center [438, 432] width 20 height 22
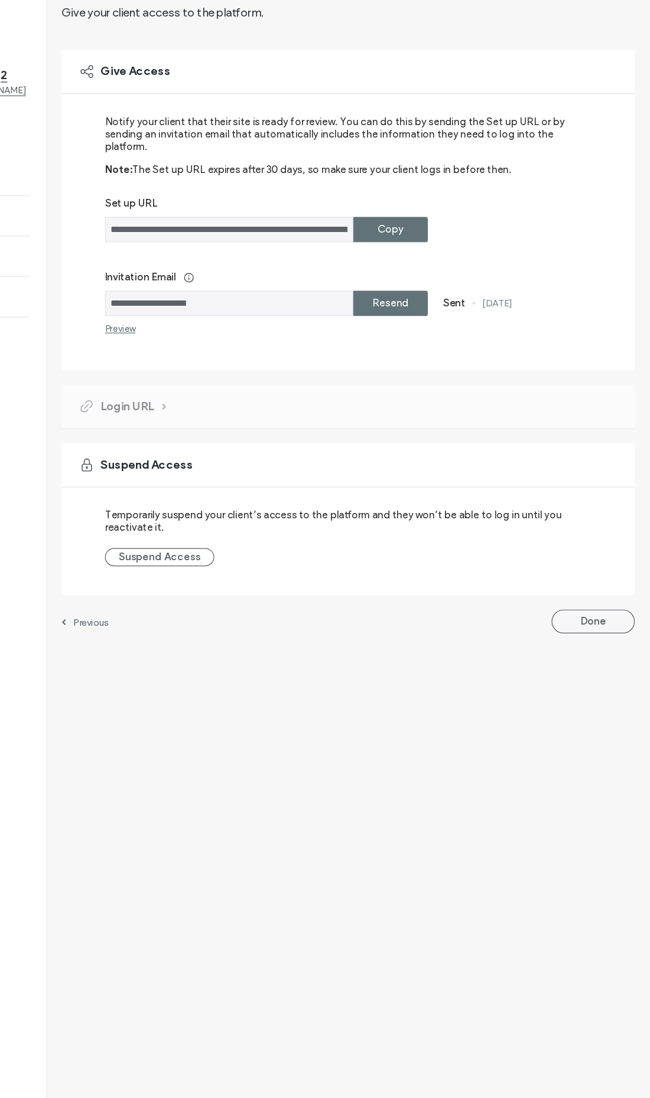
click at [569, 682] on button "Done" at bounding box center [603, 691] width 68 height 19
